Goal: Task Accomplishment & Management: Manage account settings

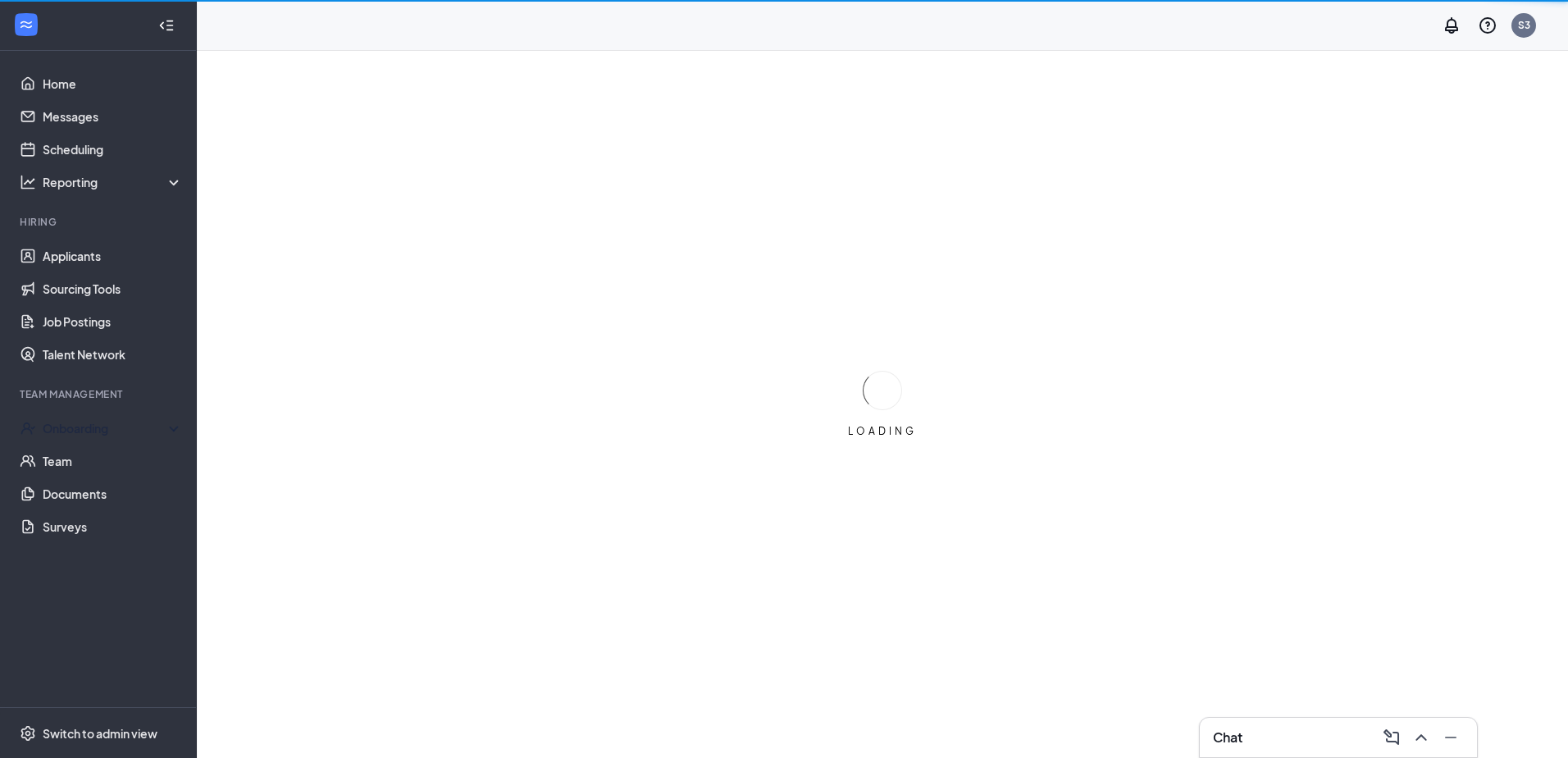
click at [49, 398] on div "Team Management" at bounding box center [100, 394] width 160 height 14
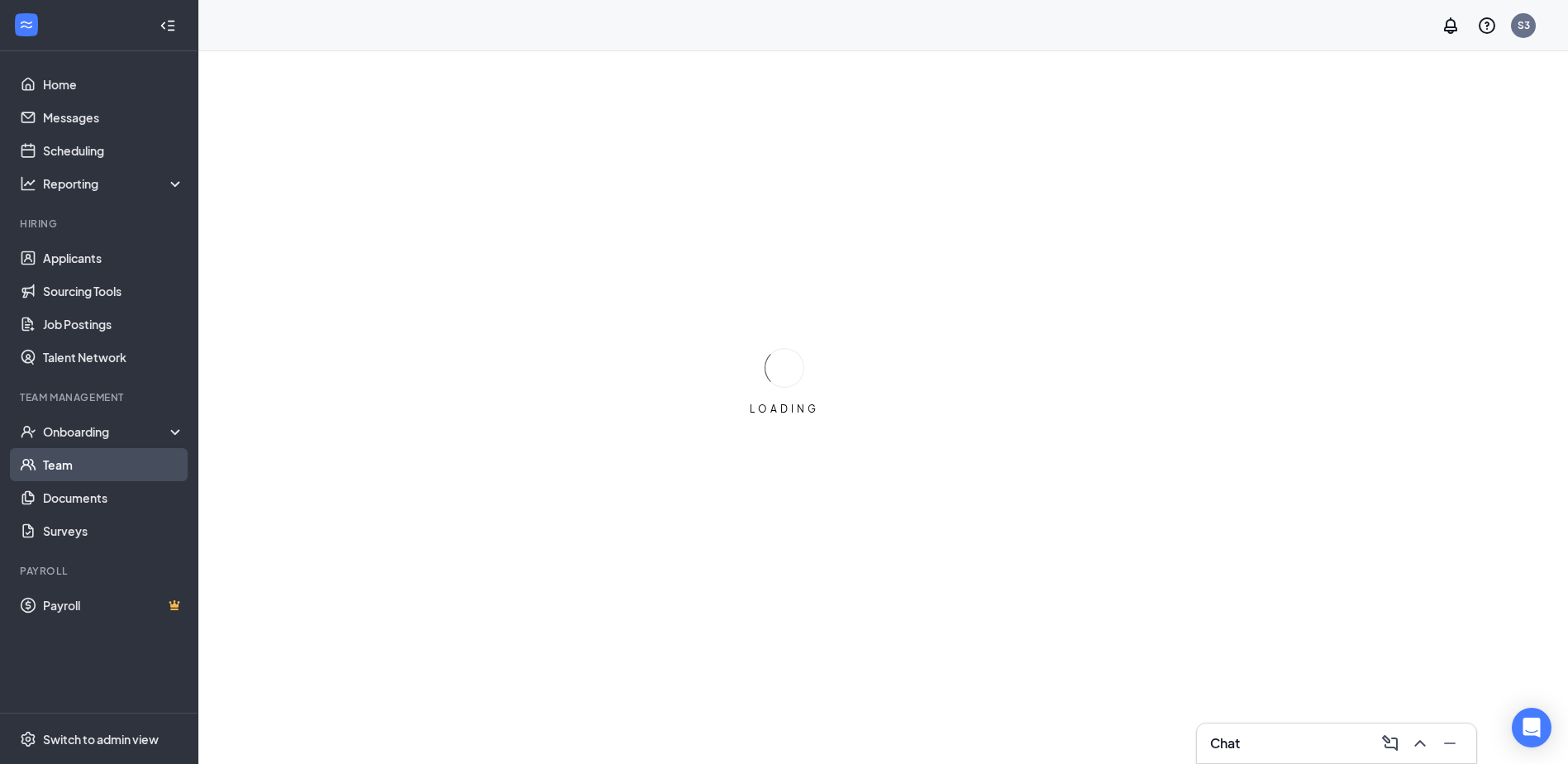
click at [74, 465] on link "Team" at bounding box center [114, 464] width 141 height 33
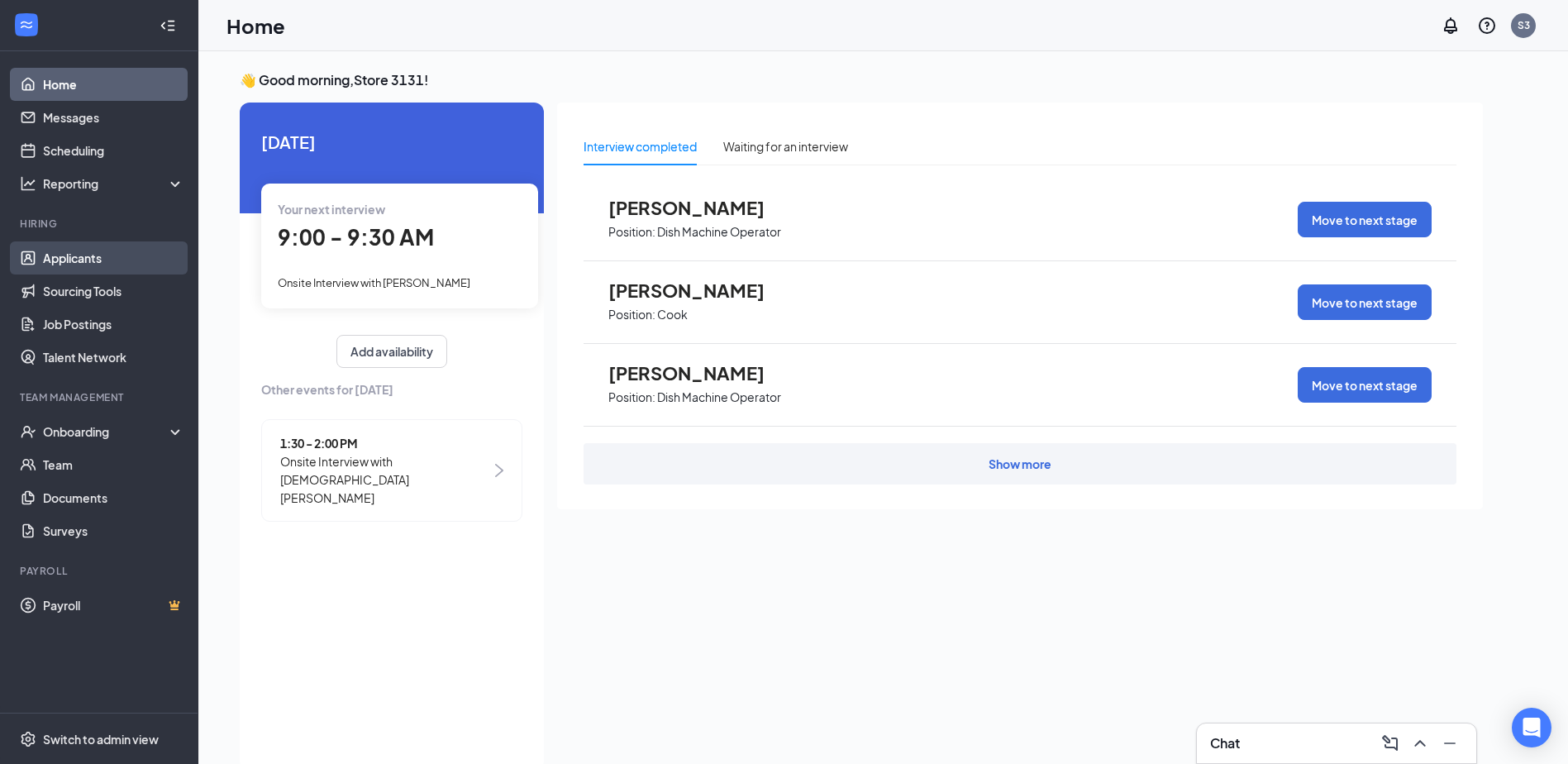
click at [111, 252] on link "Applicants" at bounding box center [114, 258] width 141 height 33
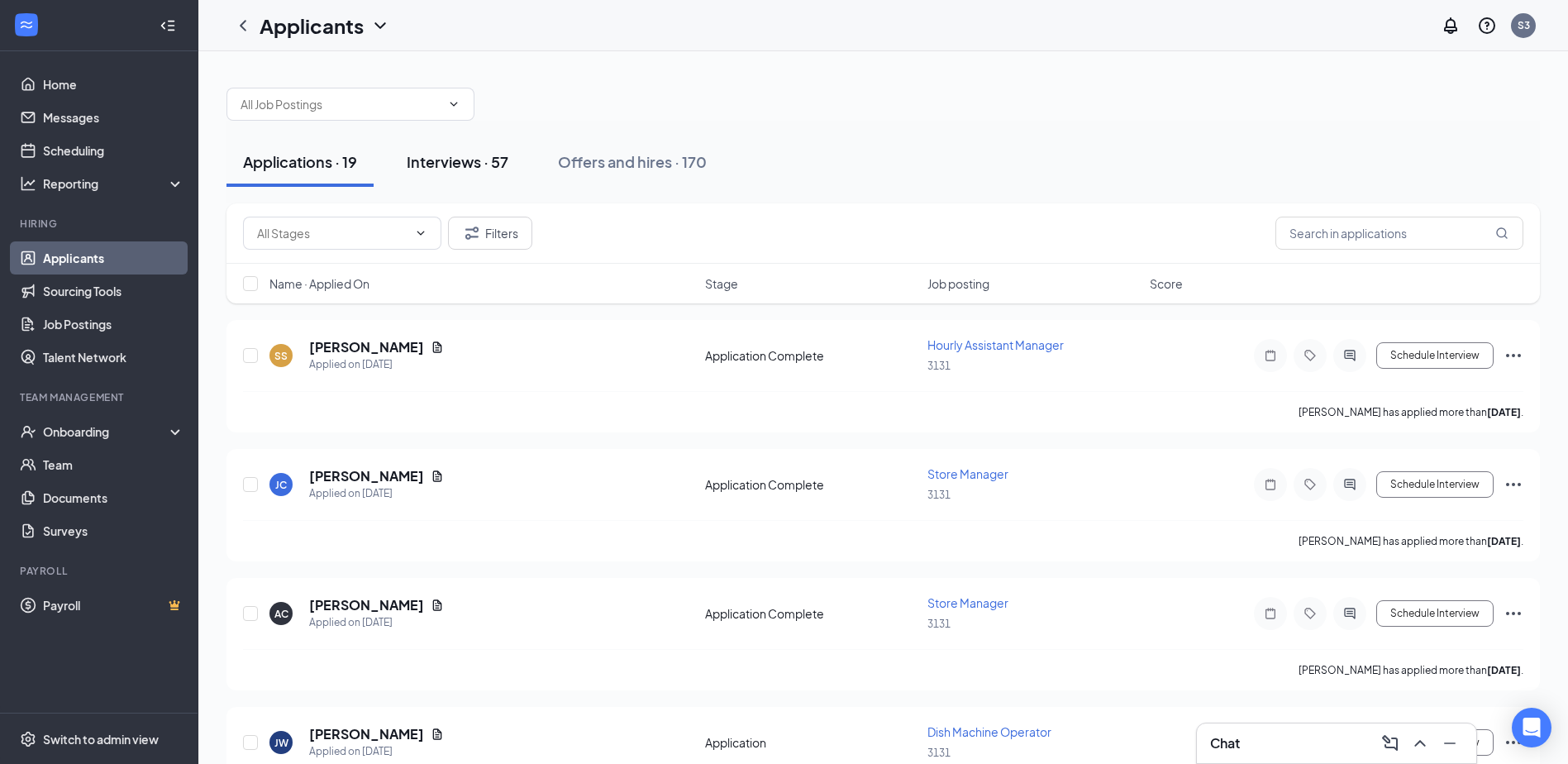
click at [436, 166] on div "Interviews · 57" at bounding box center [458, 161] width 102 height 21
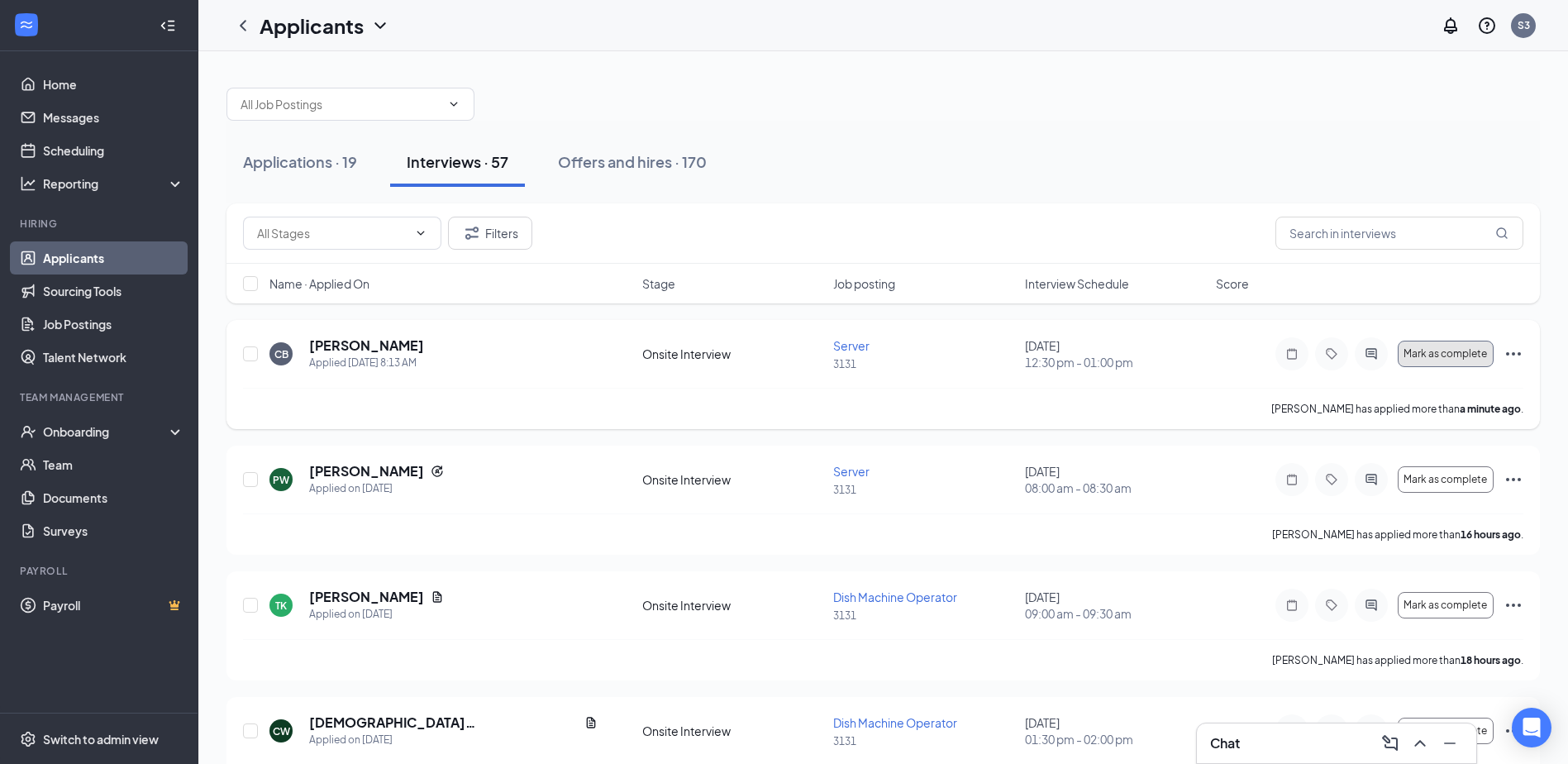
click at [1422, 345] on button "Mark as complete" at bounding box center [1445, 354] width 96 height 27
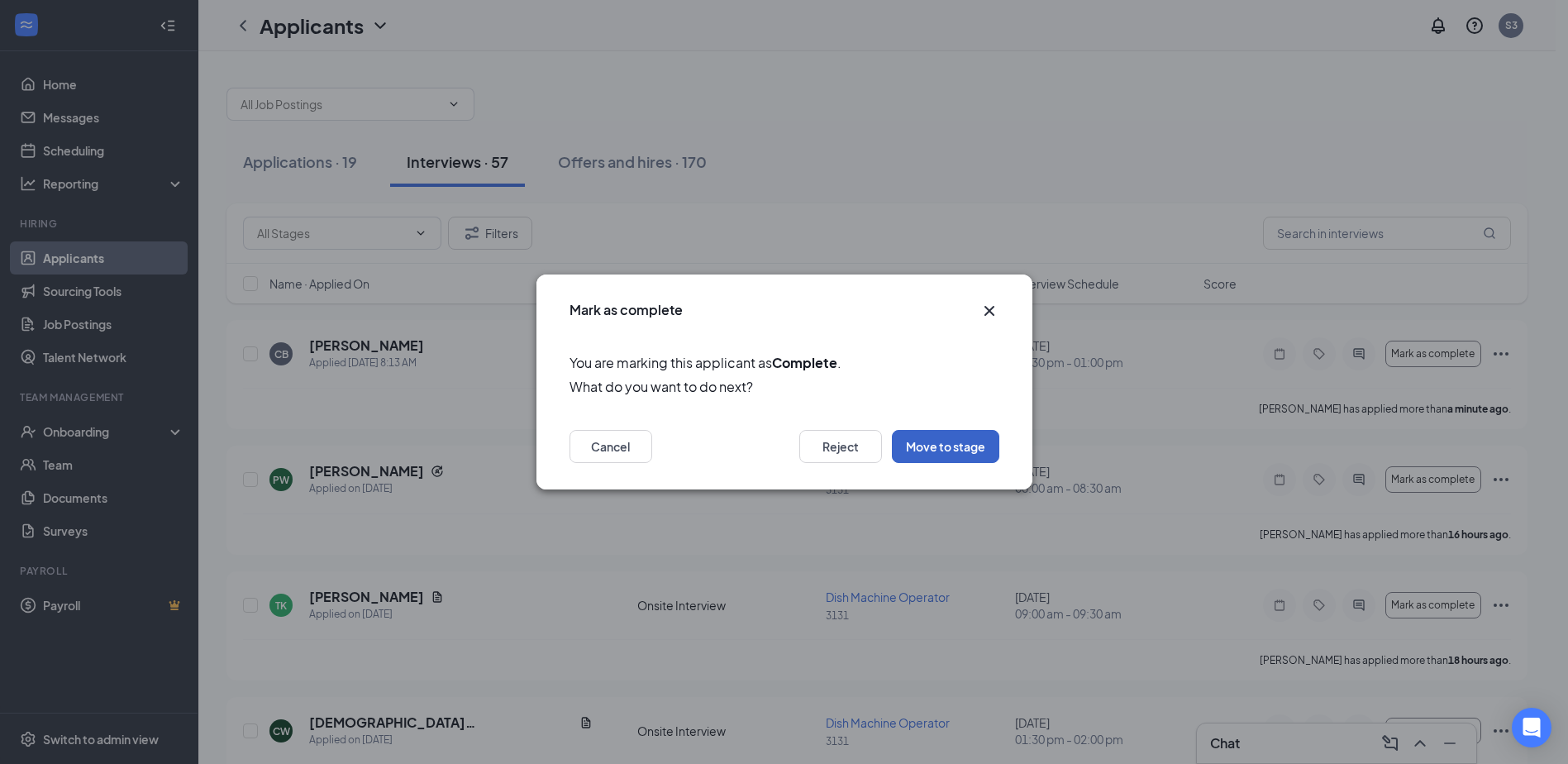
click at [951, 441] on button "Move to stage" at bounding box center [945, 446] width 107 height 33
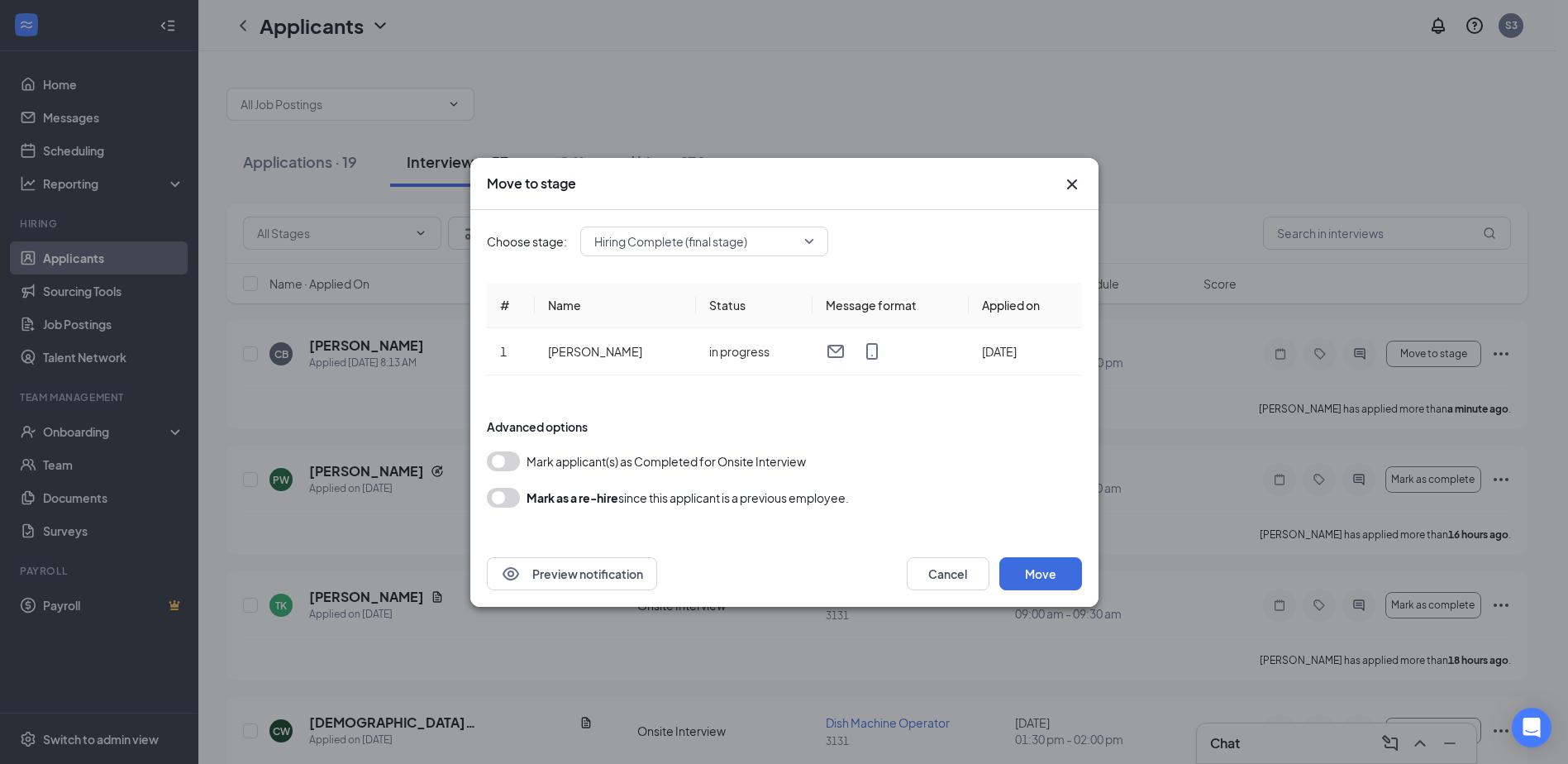
click at [511, 454] on button "button" at bounding box center [504, 461] width 33 height 20
click at [1038, 573] on button "Move" at bounding box center [1040, 573] width 82 height 33
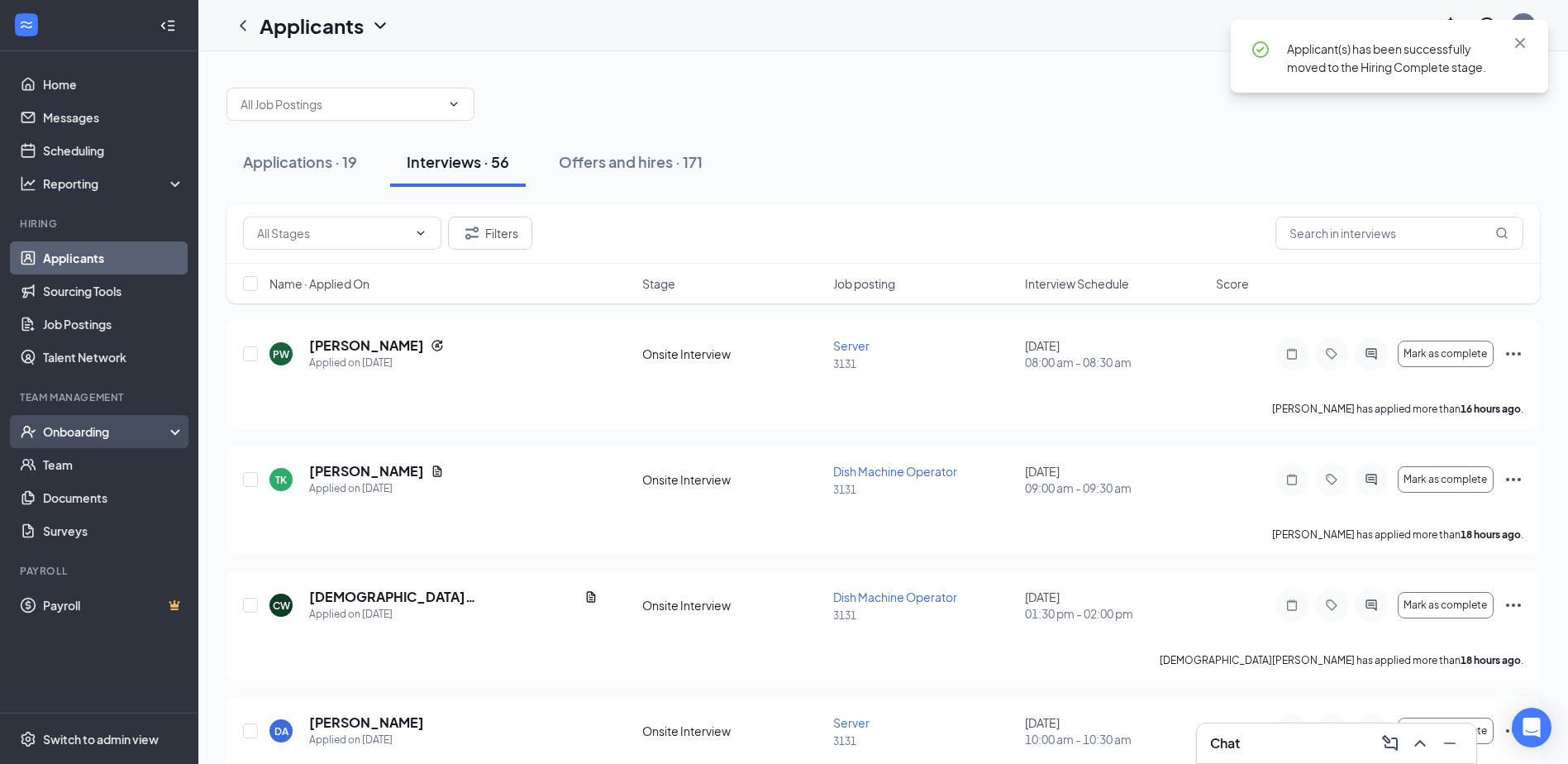
drag, startPoint x: 74, startPoint y: 427, endPoint x: 82, endPoint y: 448, distance: 22.5
click at [74, 427] on div "Onboarding" at bounding box center [107, 431] width 127 height 17
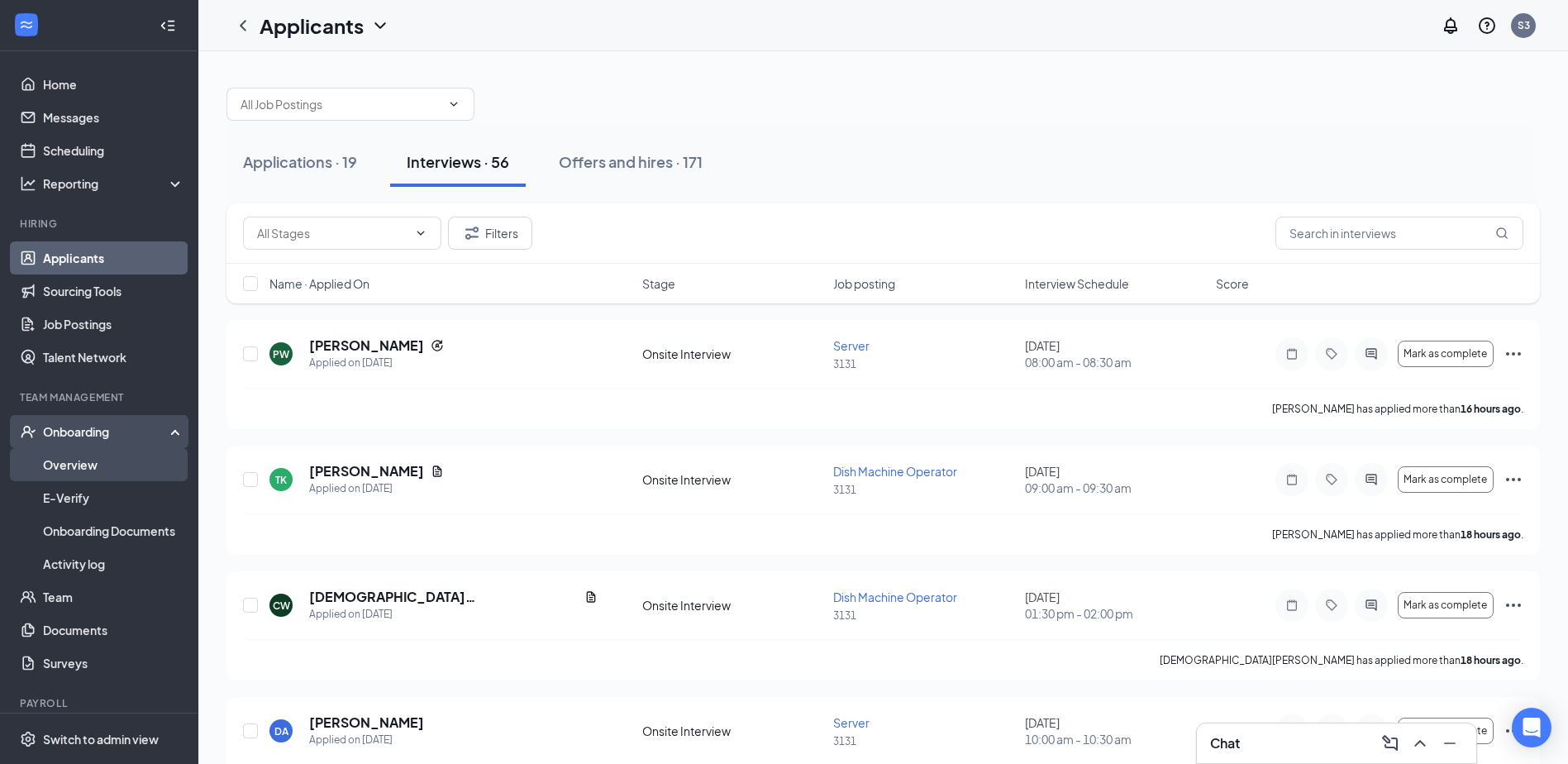
click at [118, 474] on link "Overview" at bounding box center [114, 464] width 141 height 33
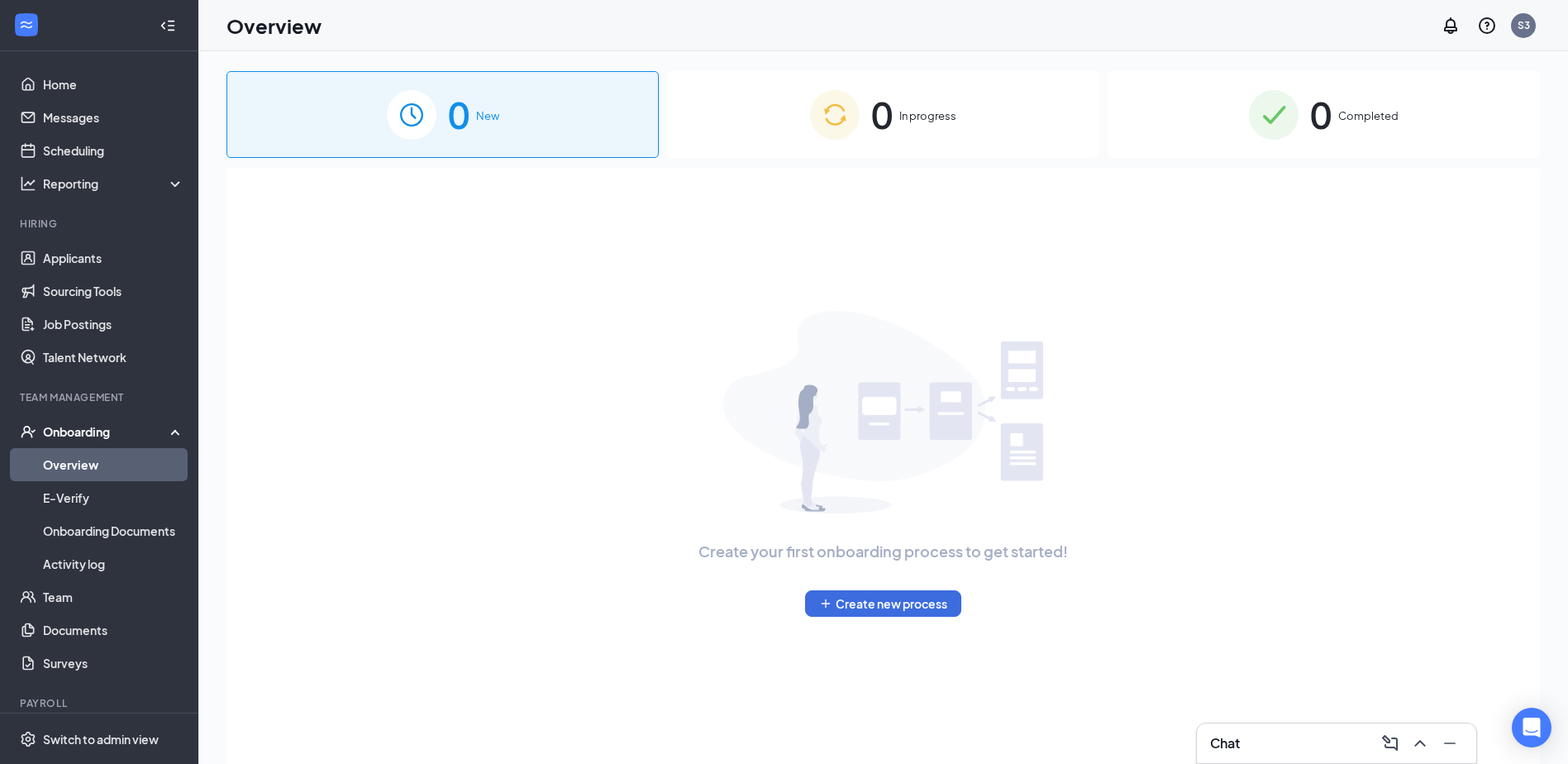
click at [852, 122] on img at bounding box center [835, 115] width 50 height 50
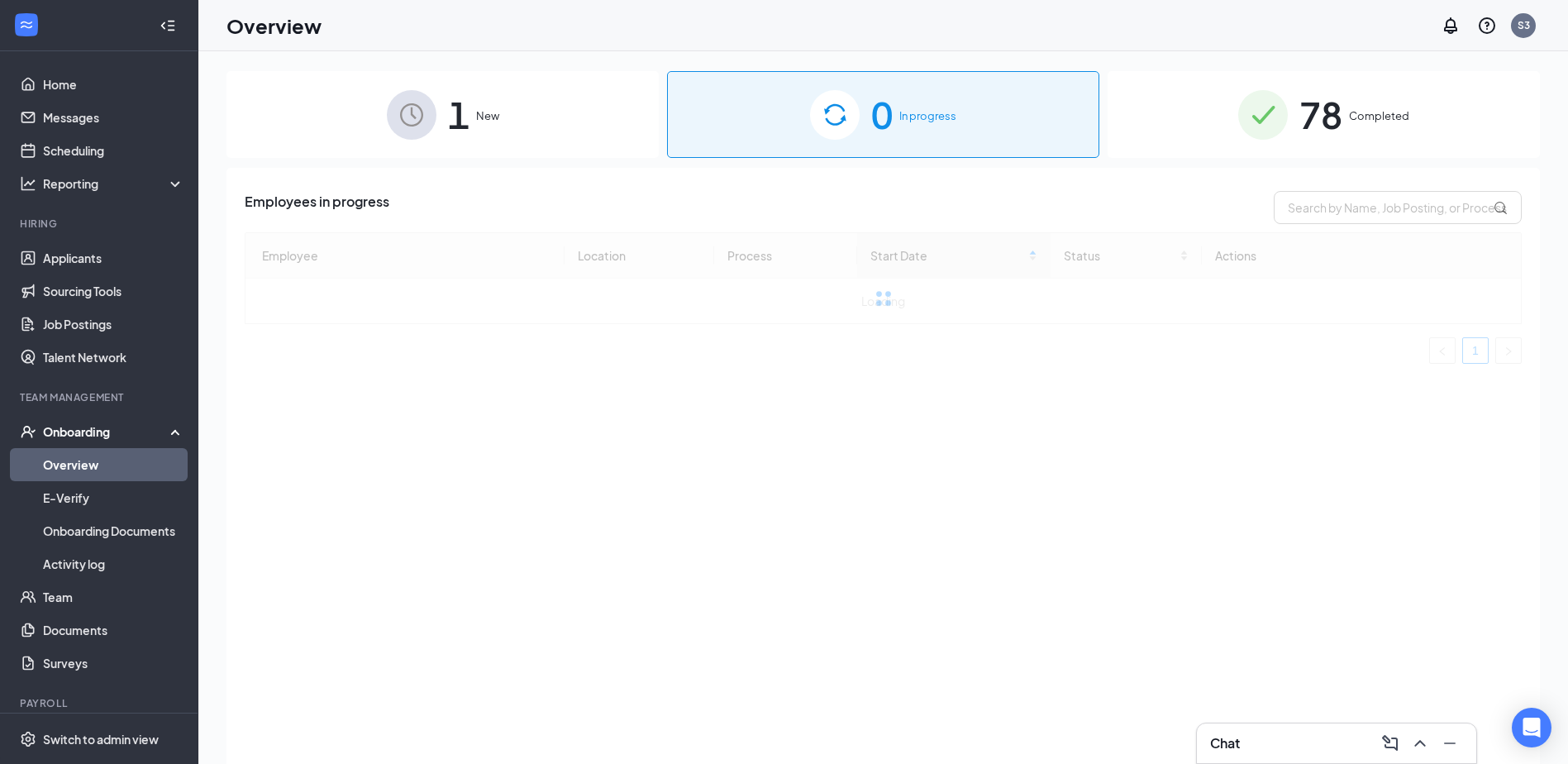
click at [547, 139] on div "1 New" at bounding box center [442, 114] width 432 height 87
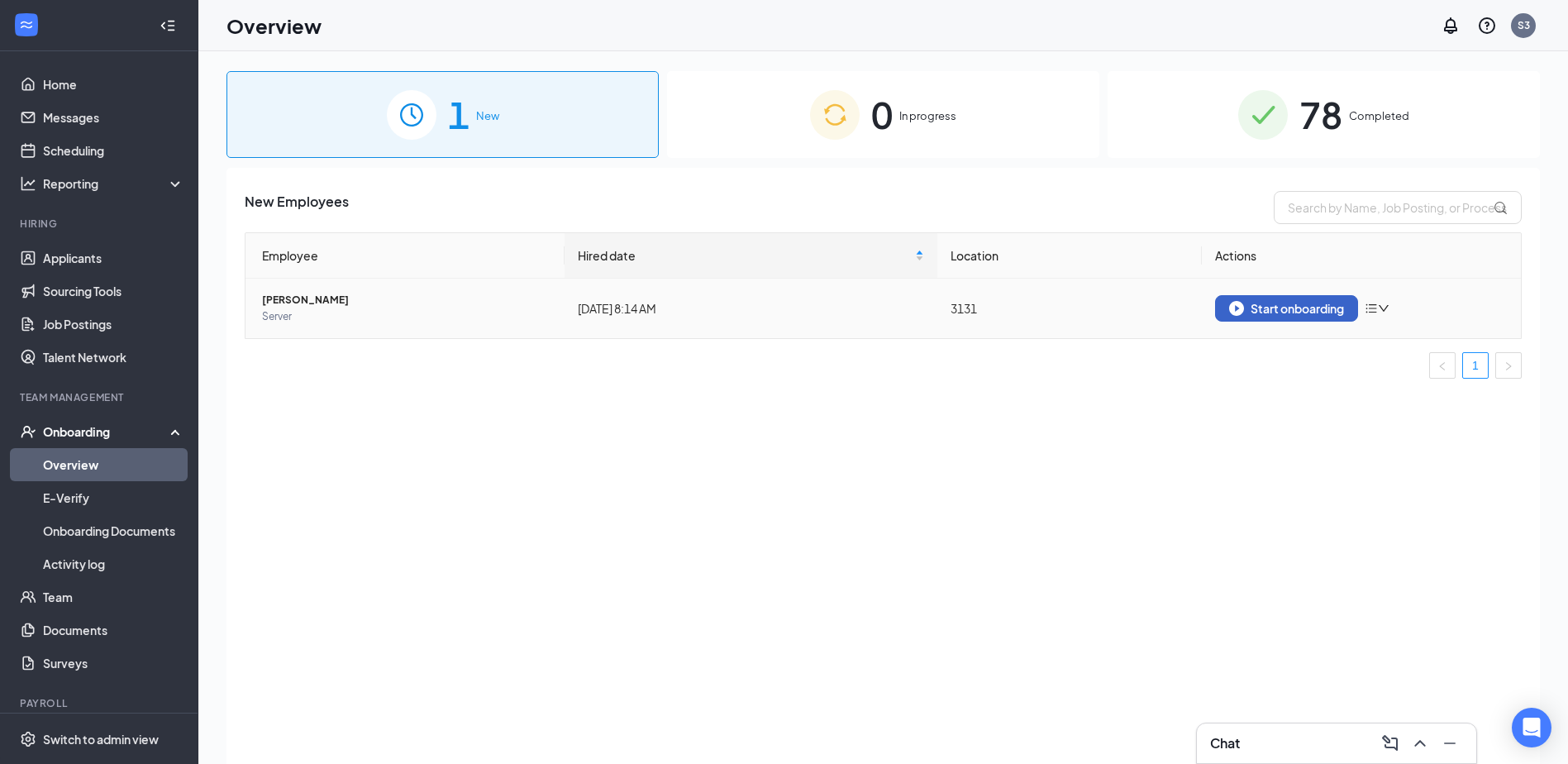
click at [1278, 317] on button "Start onboarding" at bounding box center [1287, 308] width 143 height 27
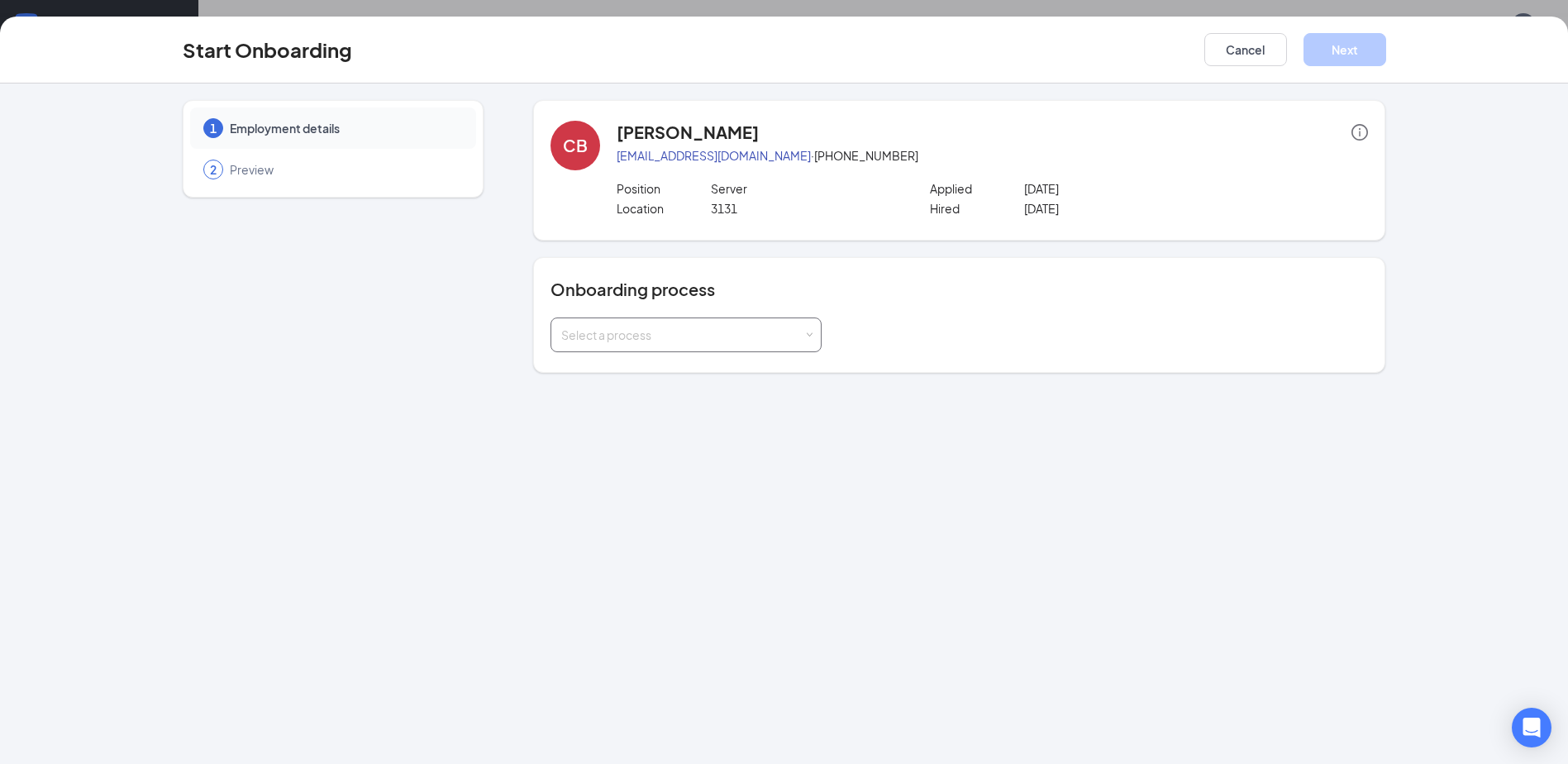
click at [724, 325] on div "Select a process" at bounding box center [686, 335] width 250 height 33
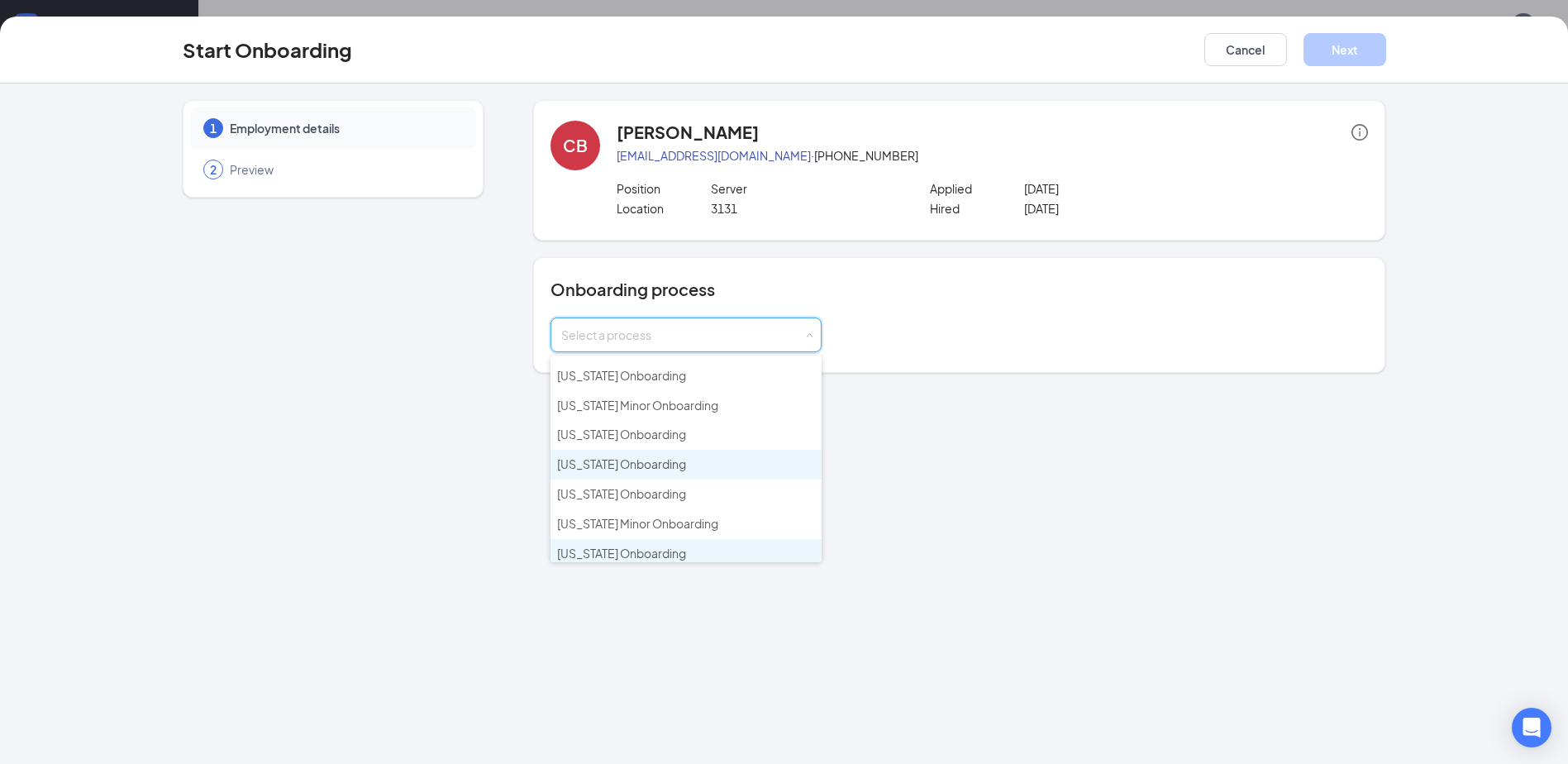
scroll to position [82, 0]
click at [640, 556] on span "[US_STATE] Onboarding" at bounding box center [621, 553] width 129 height 15
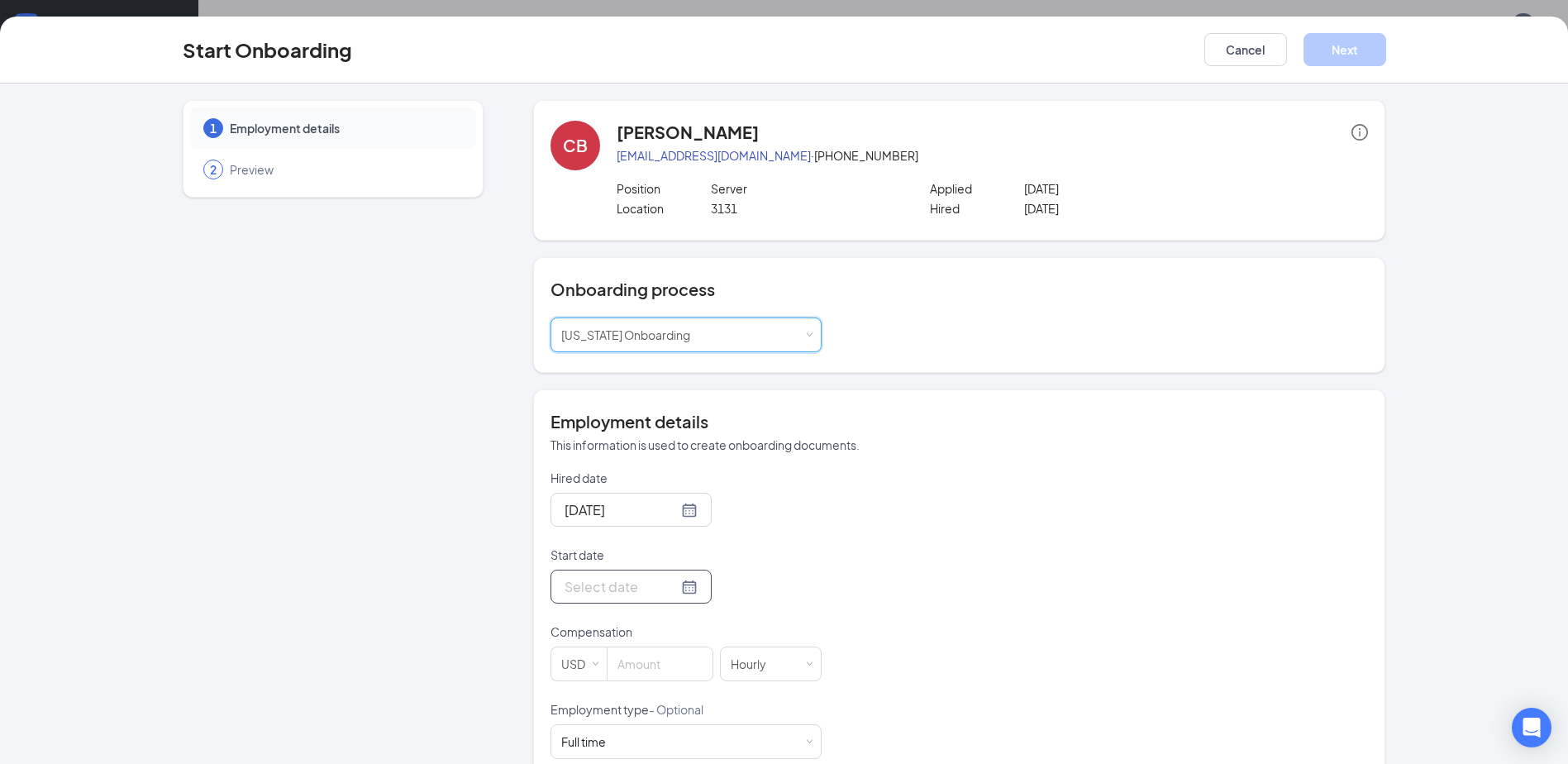
click at [644, 585] on input "Start date" at bounding box center [621, 586] width 113 height 21
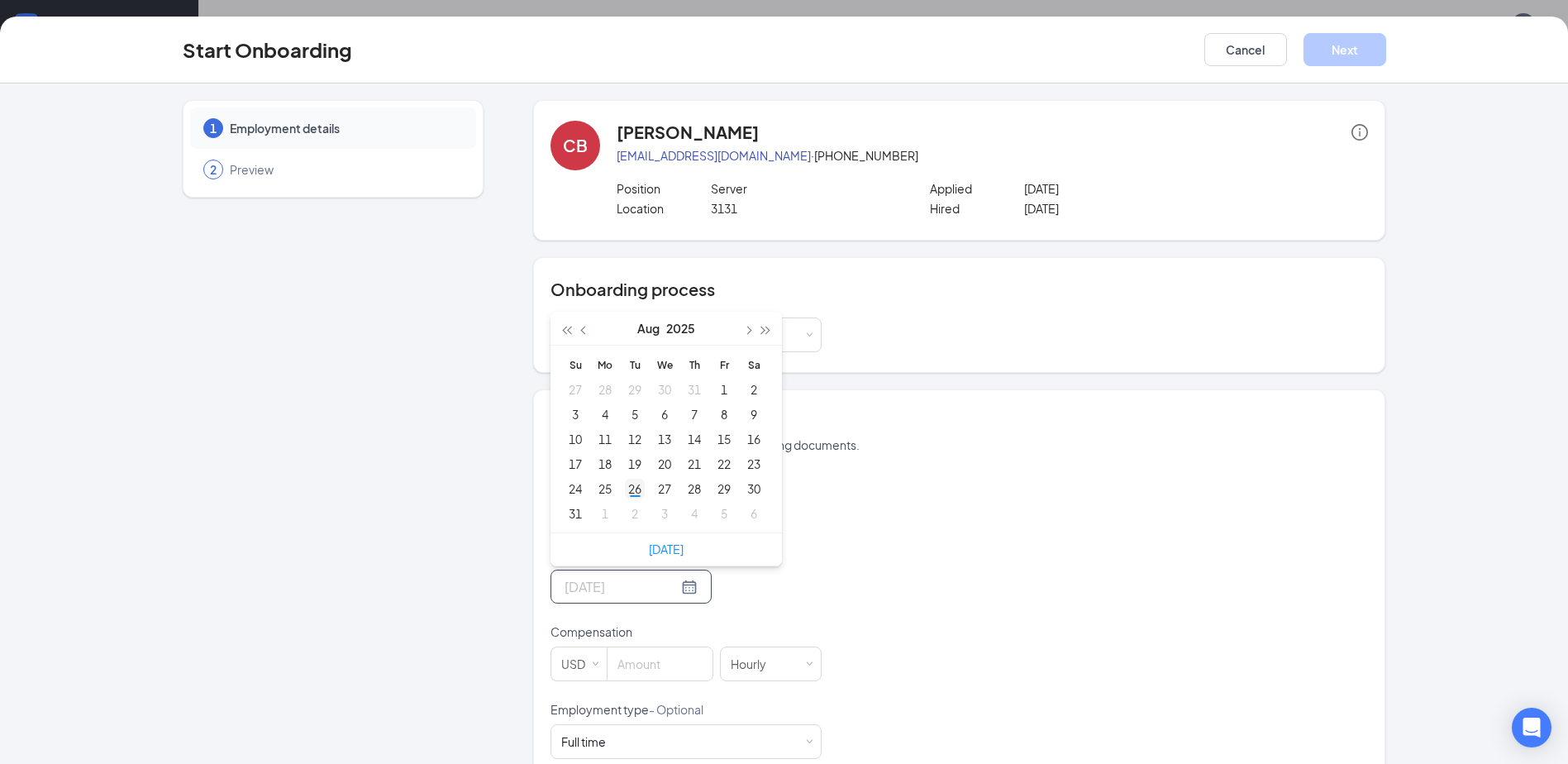
type input "[DATE]"
click at [625, 499] on div "26" at bounding box center [635, 489] width 20 height 20
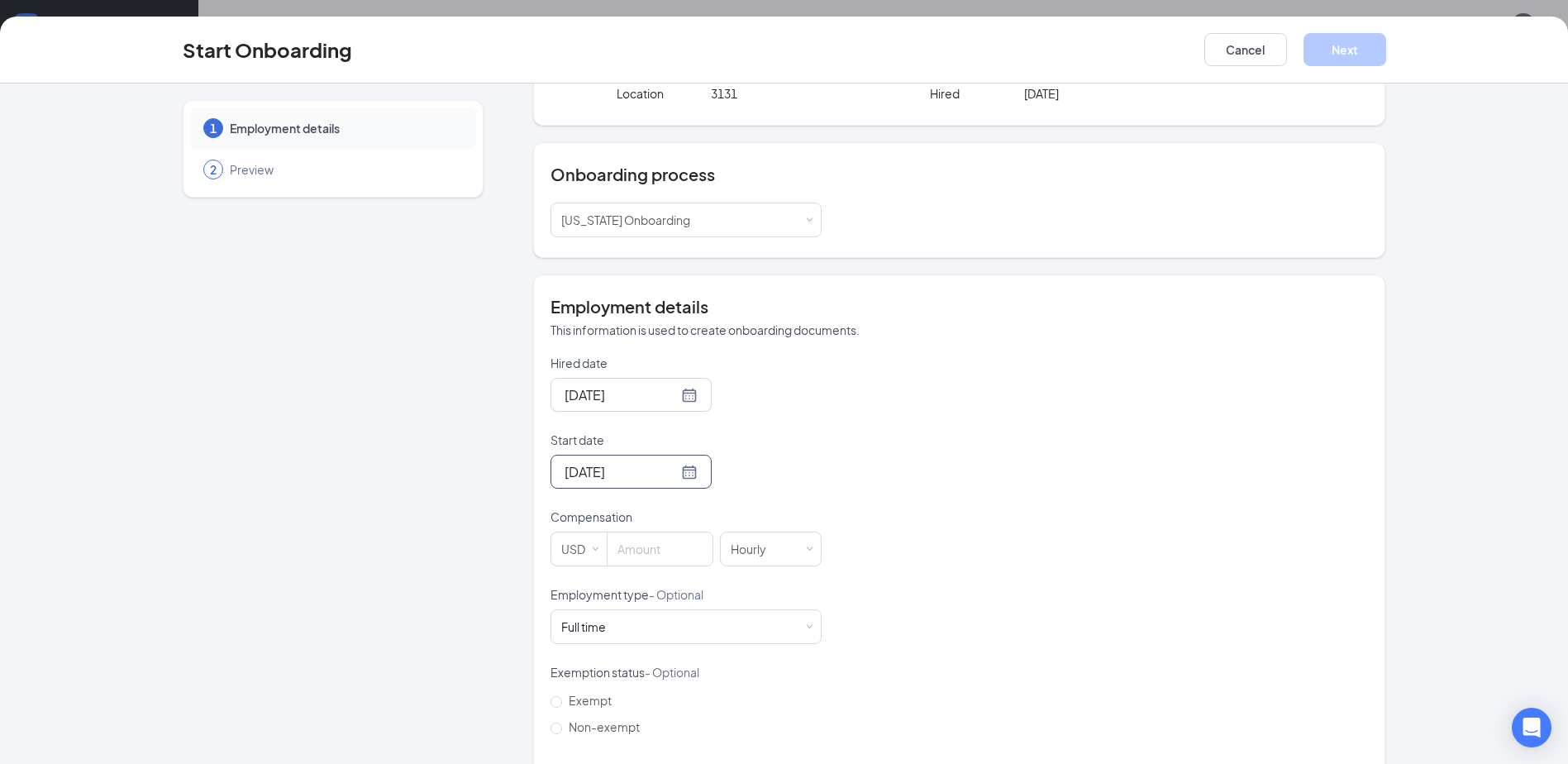
scroll to position [206, 0]
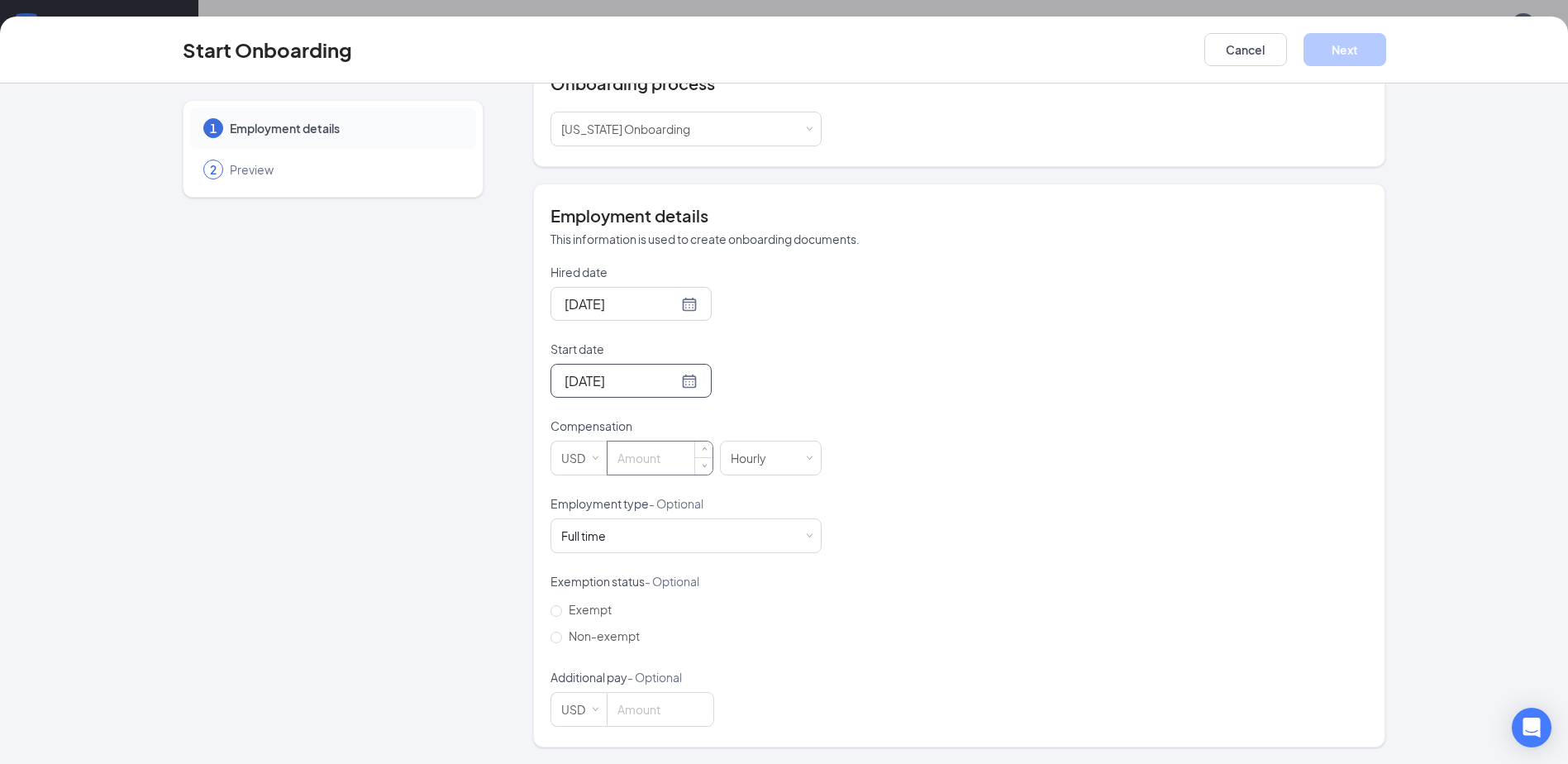
click at [662, 463] on input at bounding box center [660, 458] width 105 height 33
type input "2.13"
click at [1364, 56] on button "Next" at bounding box center [1344, 50] width 82 height 33
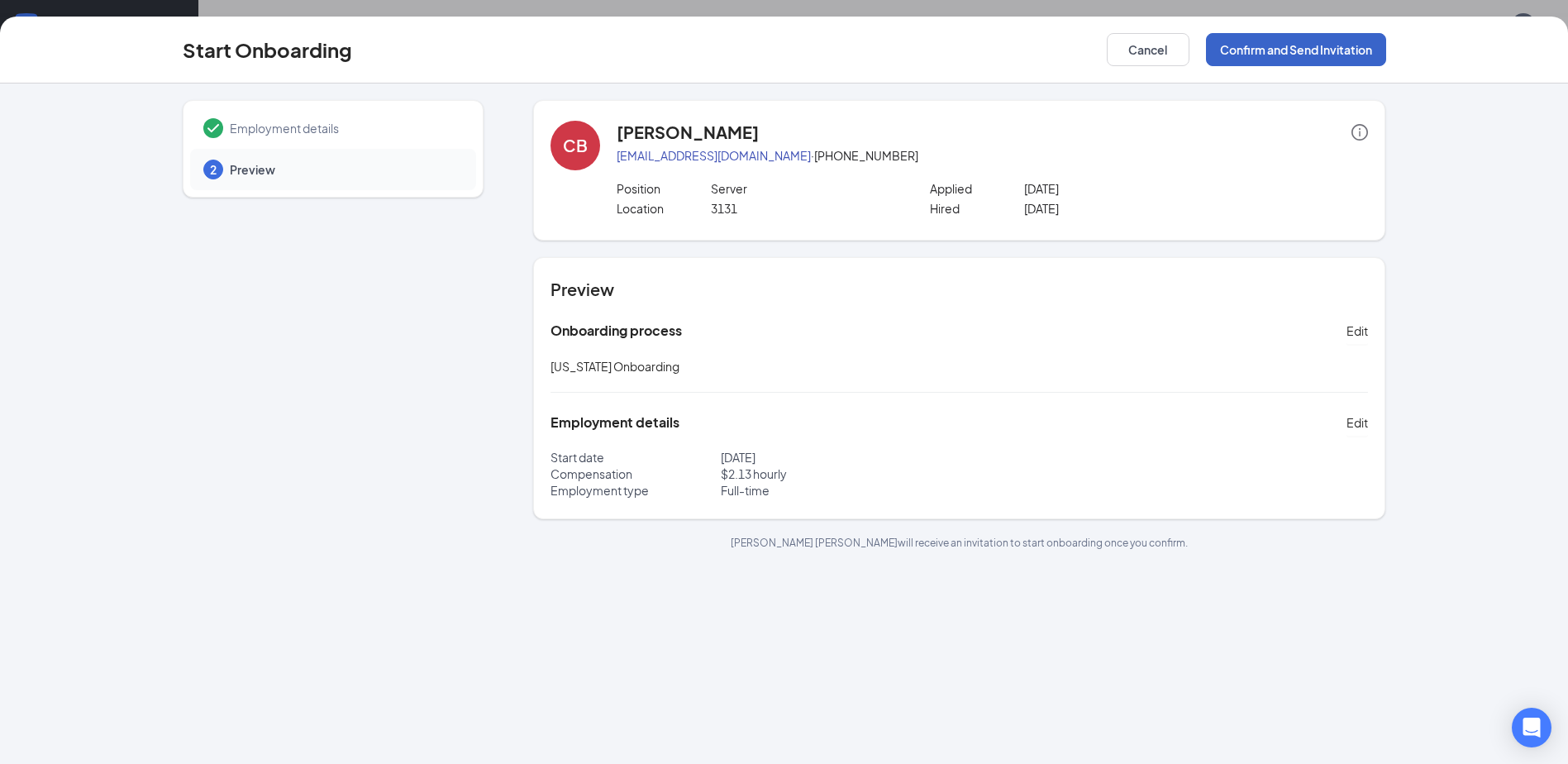
click at [1308, 54] on button "Confirm and Send Invitation" at bounding box center [1296, 50] width 180 height 33
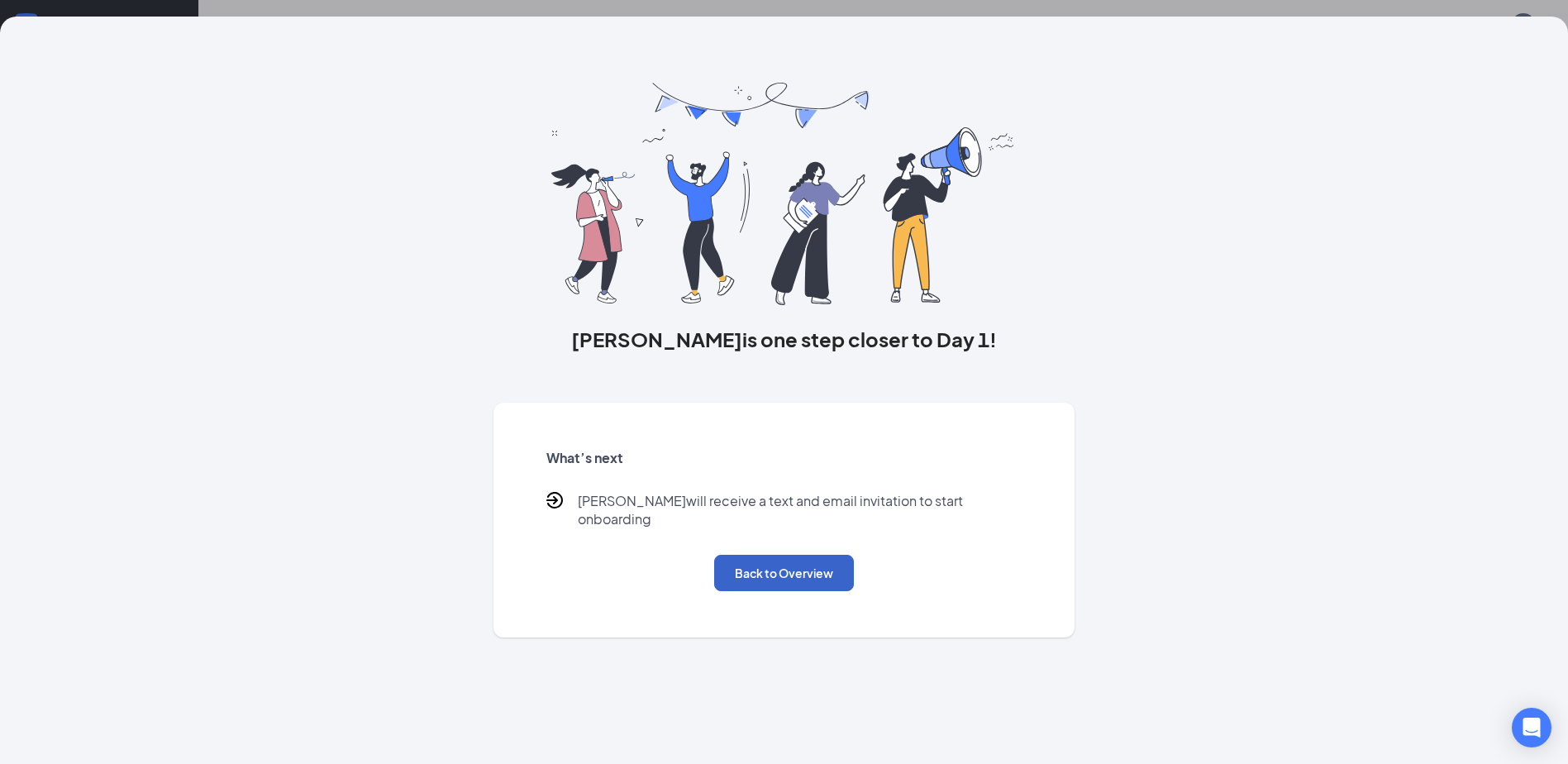
click at [764, 565] on button "Back to Overview" at bounding box center [784, 573] width 140 height 37
